Goal: Navigation & Orientation: Find specific page/section

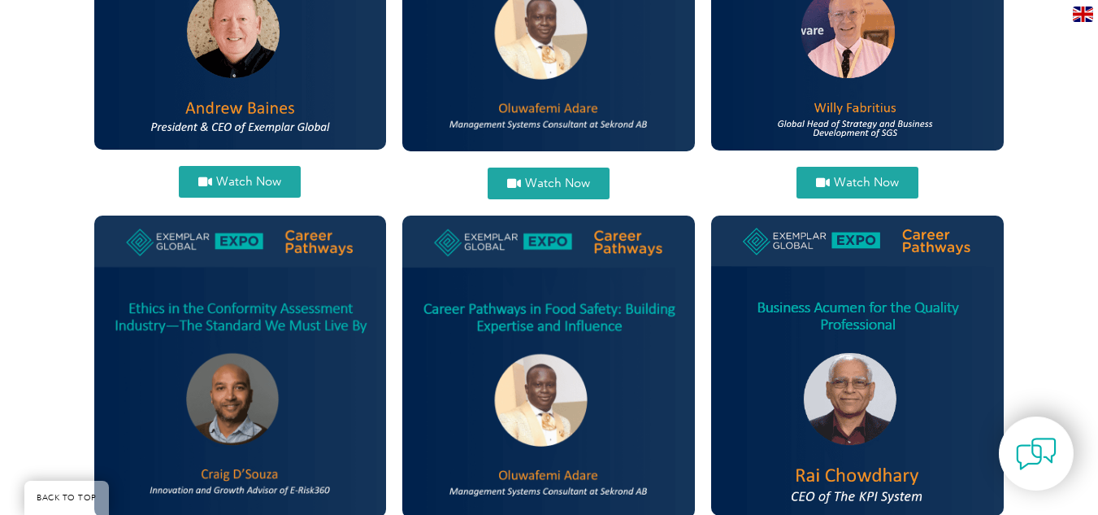
scroll to position [790, 0]
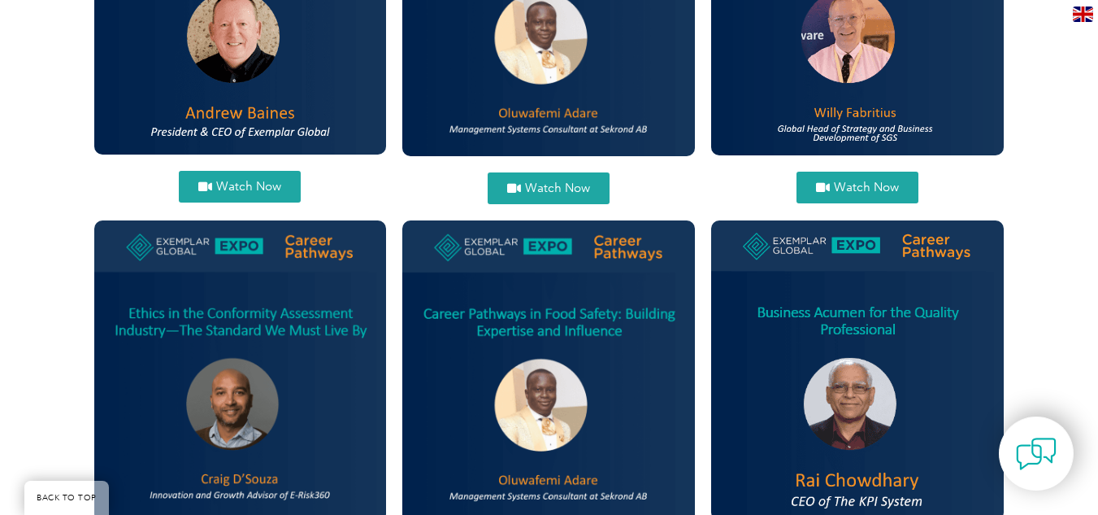
click at [572, 175] on link "Watch Now" at bounding box center [549, 188] width 122 height 32
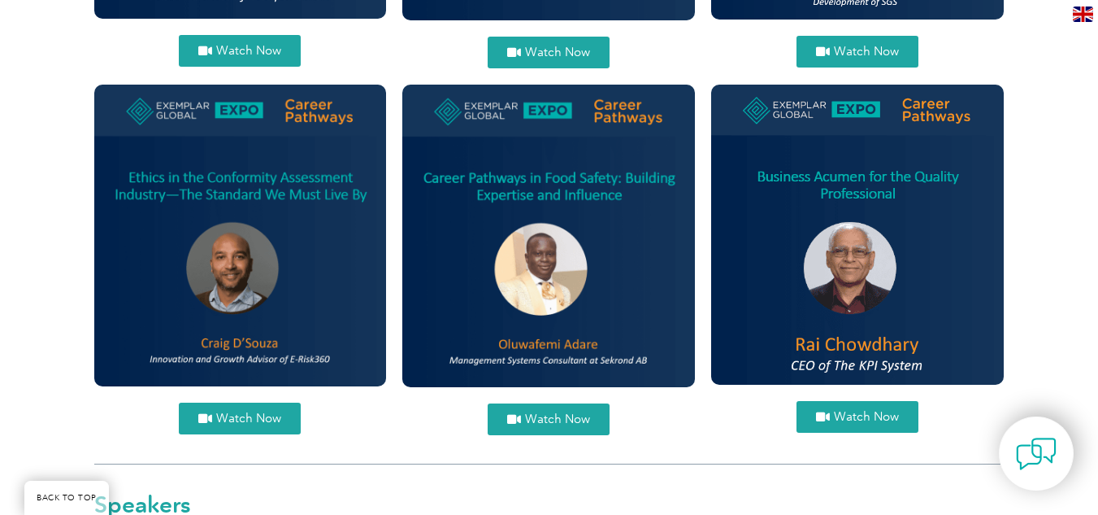
scroll to position [0, 0]
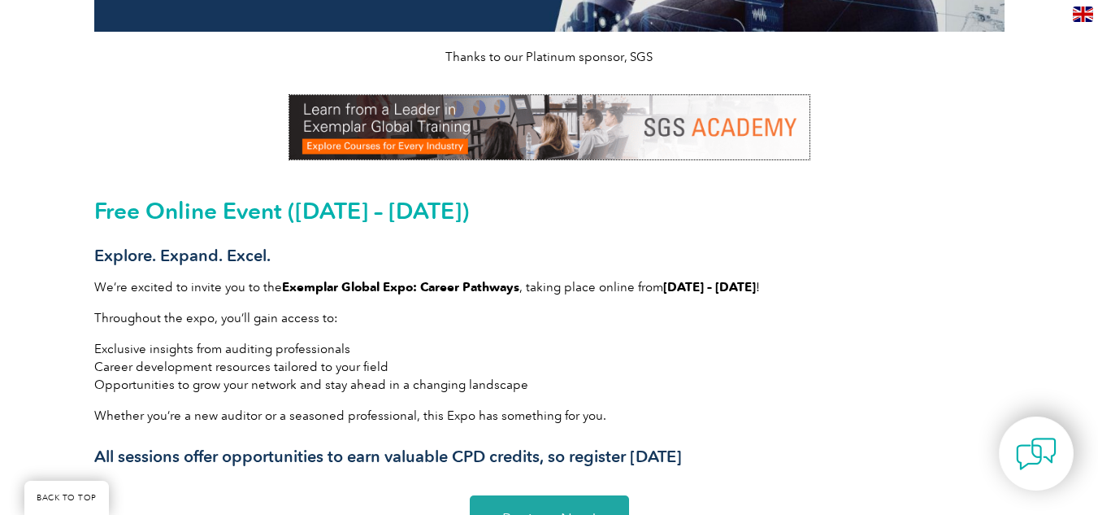
scroll to position [399, 0]
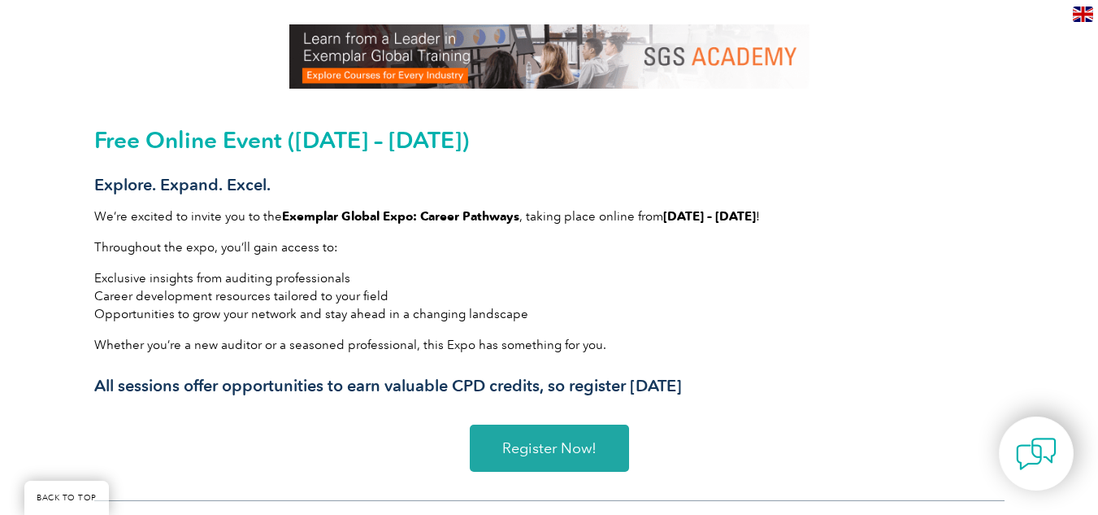
drag, startPoint x: 1097, startPoint y: 135, endPoint x: 1097, endPoint y: 146, distance: 11.4
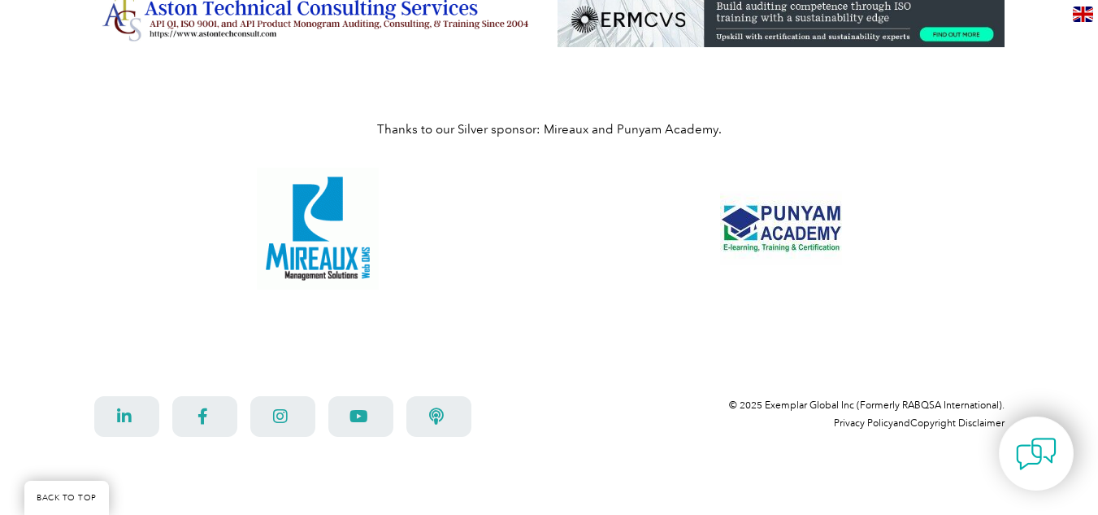
scroll to position [1166, 0]
